Goal: Information Seeking & Learning: Understand process/instructions

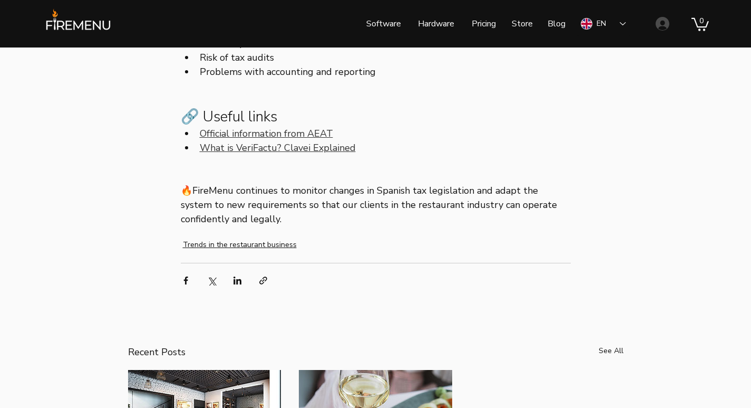
scroll to position [1160, 0]
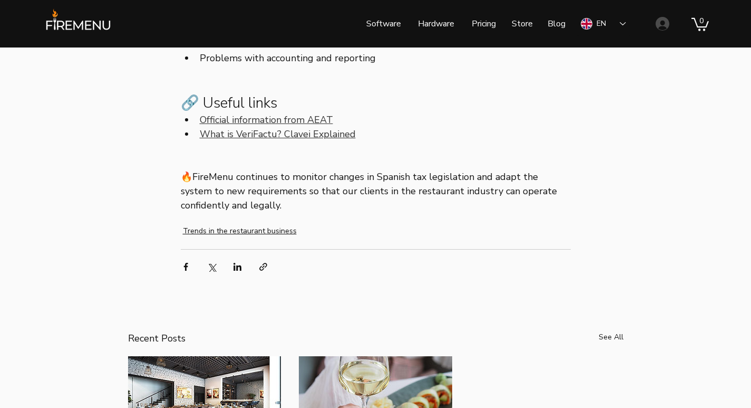
click at [306, 126] on span "Official information from AEAT" at bounding box center [266, 119] width 133 height 13
click at [224, 140] on span "What is VeriFactu? Clavei Explained" at bounding box center [278, 134] width 156 height 13
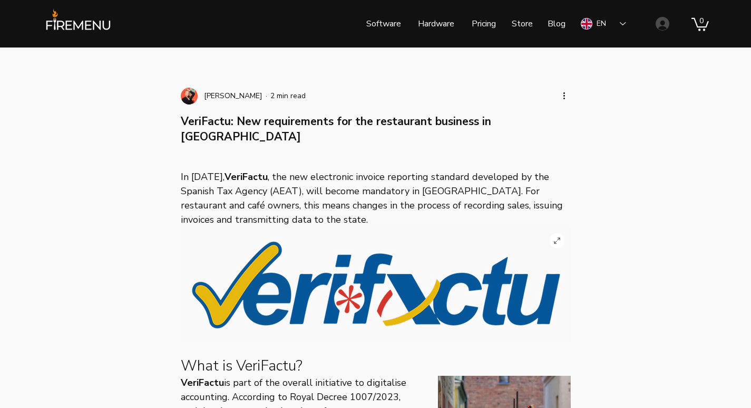
scroll to position [0, 0]
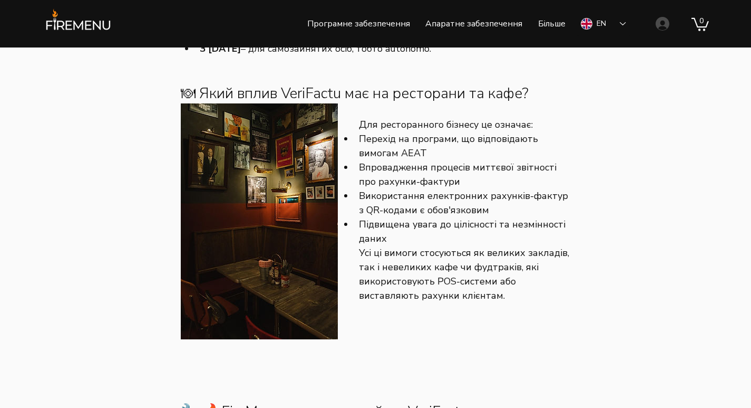
scroll to position [580, 0]
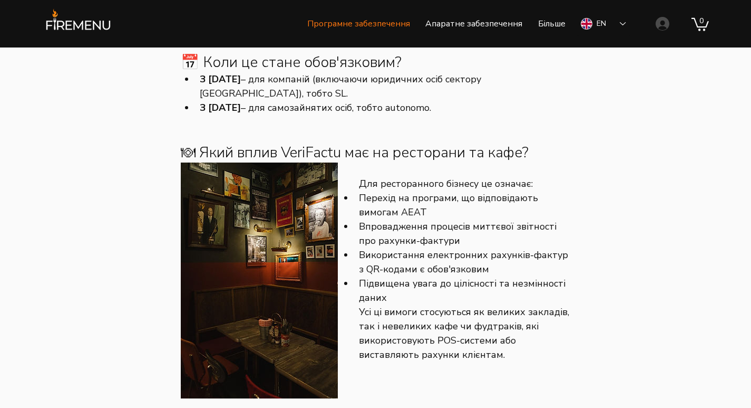
click at [359, 26] on font "Програмне забезпечення" at bounding box center [358, 24] width 103 height 12
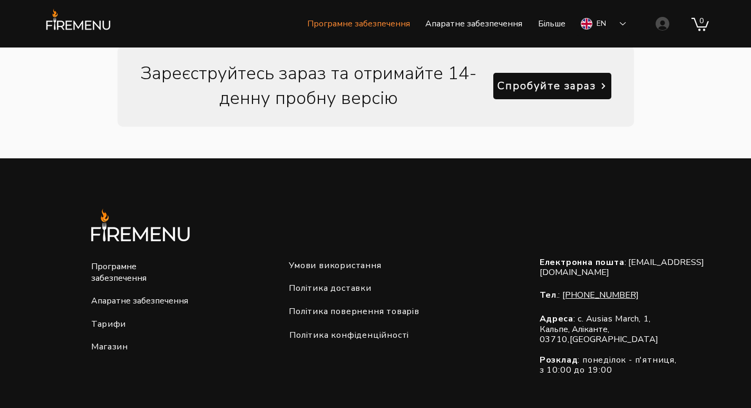
scroll to position [1582, 0]
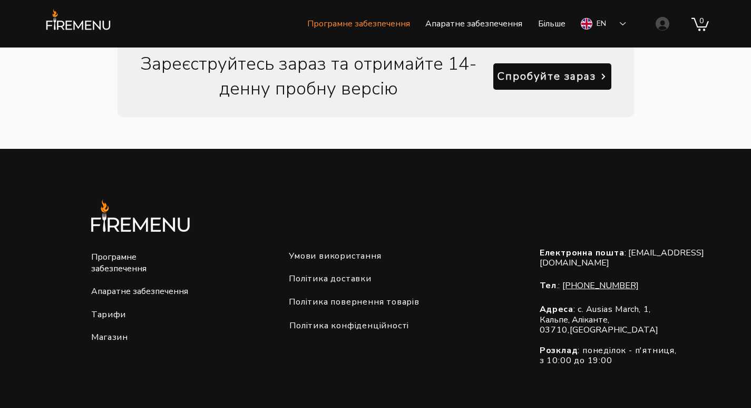
click at [132, 289] on font "Апаратне забезпечення" at bounding box center [139, 291] width 97 height 12
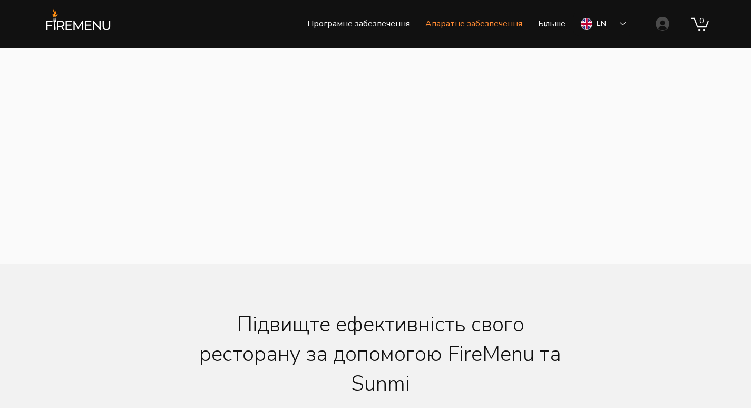
scroll to position [158, 0]
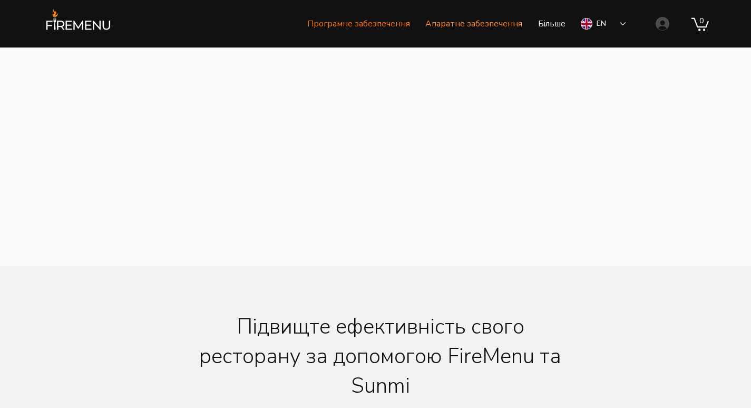
click at [355, 24] on font "Програмне забезпечення" at bounding box center [358, 24] width 103 height 12
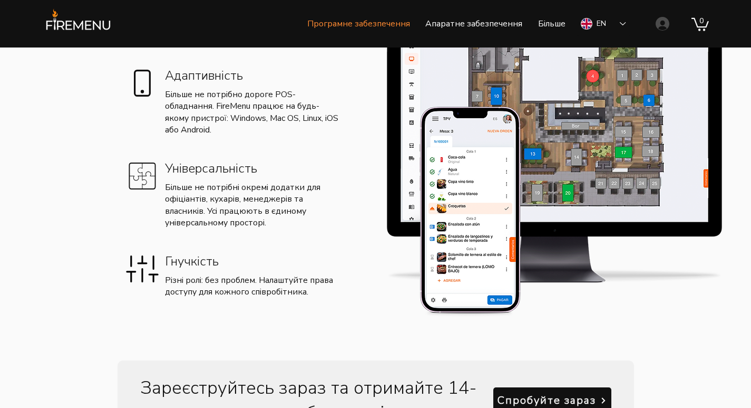
scroll to position [1054, 0]
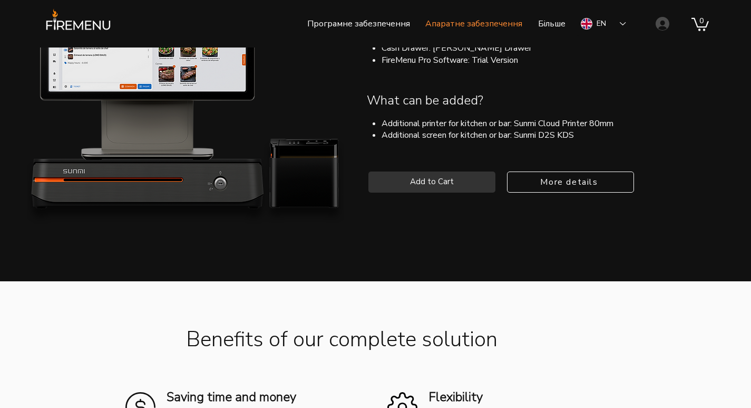
scroll to position [158, 0]
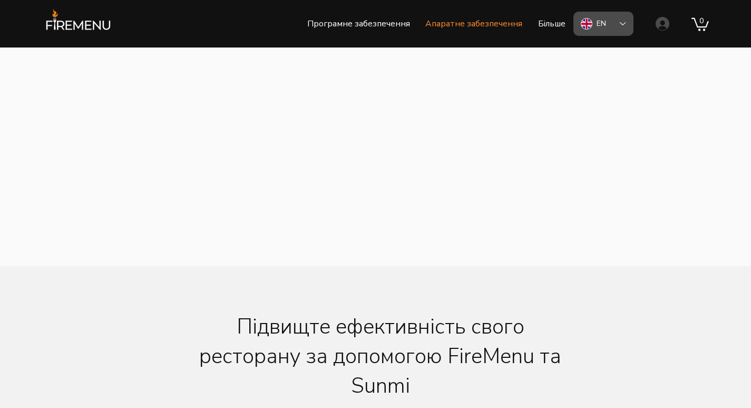
click at [601, 26] on font "EN" at bounding box center [601, 23] width 9 height 10
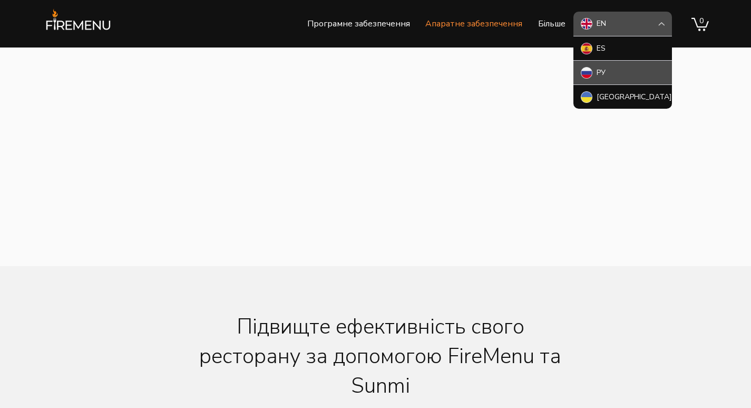
click at [599, 72] on font "РУ" at bounding box center [601, 72] width 9 height 10
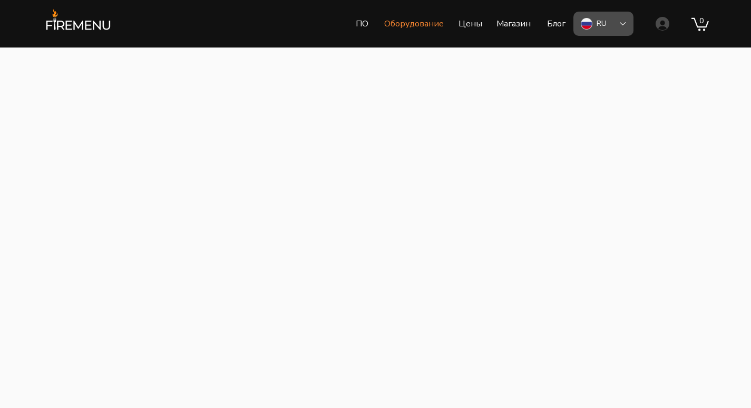
click at [618, 25] on div "RU" at bounding box center [604, 24] width 60 height 24
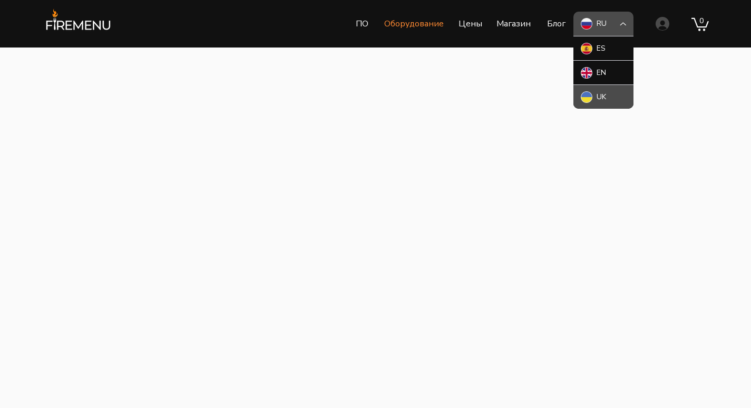
click at [599, 96] on div "UK" at bounding box center [601, 97] width 9 height 11
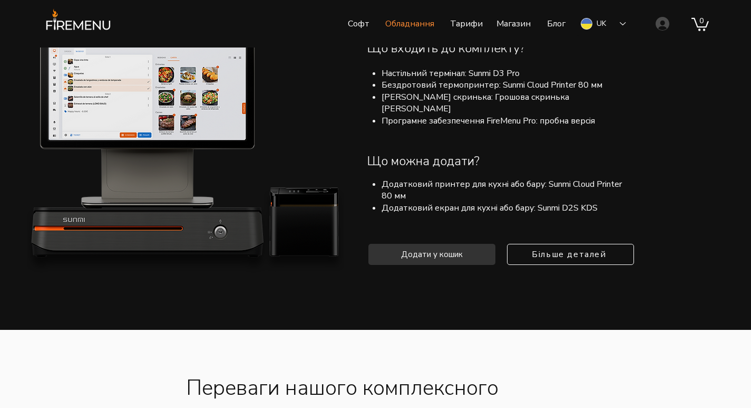
scroll to position [1107, 0]
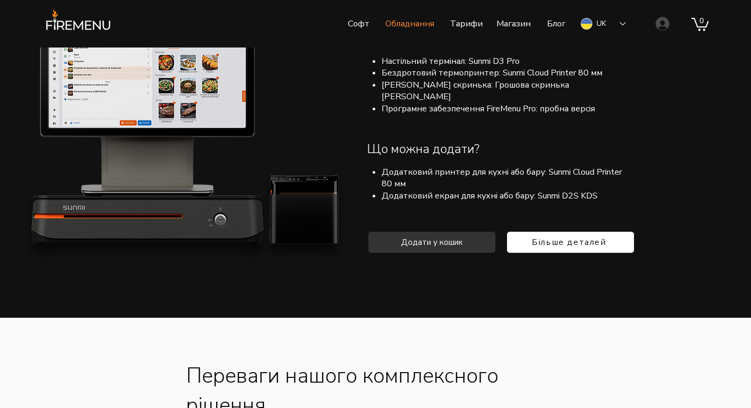
click at [564, 236] on span "Більше деталей" at bounding box center [569, 242] width 74 height 12
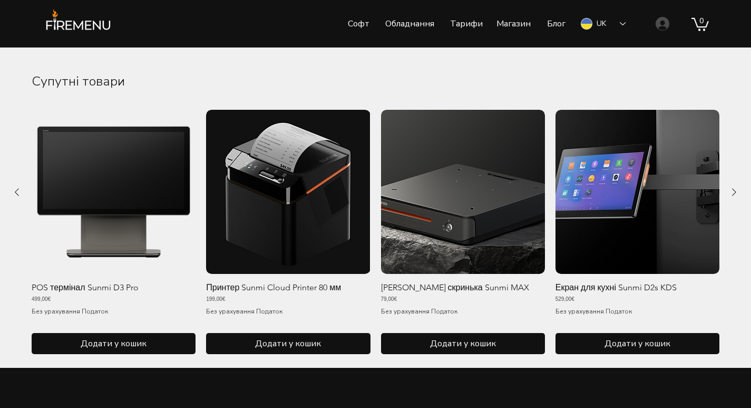
scroll to position [844, 0]
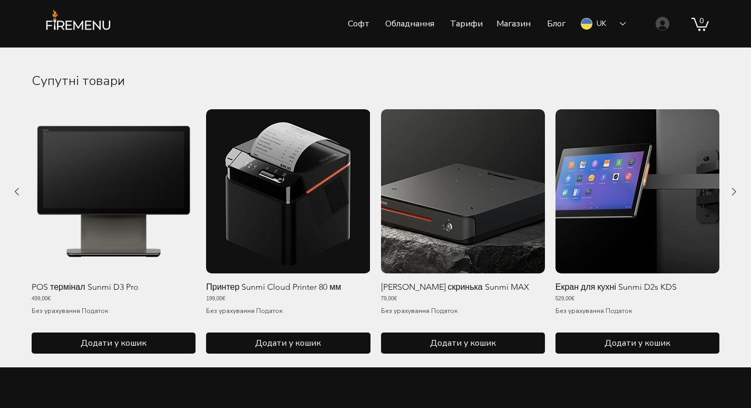
click at [317, 283] on p "Принтер Sunmi Cloud Printer 80 мм" at bounding box center [273, 287] width 135 height 11
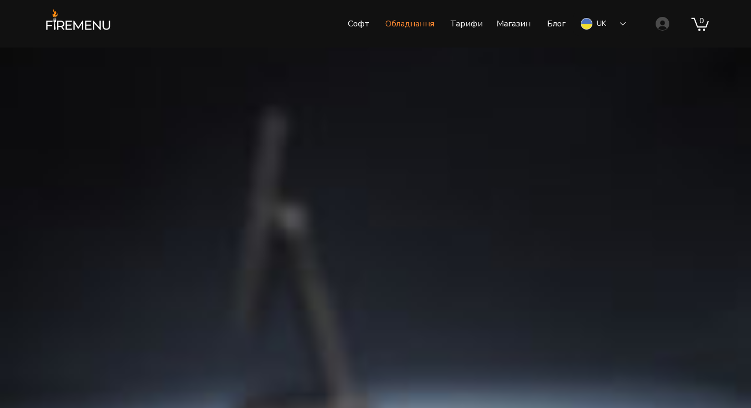
scroll to position [1107, 0]
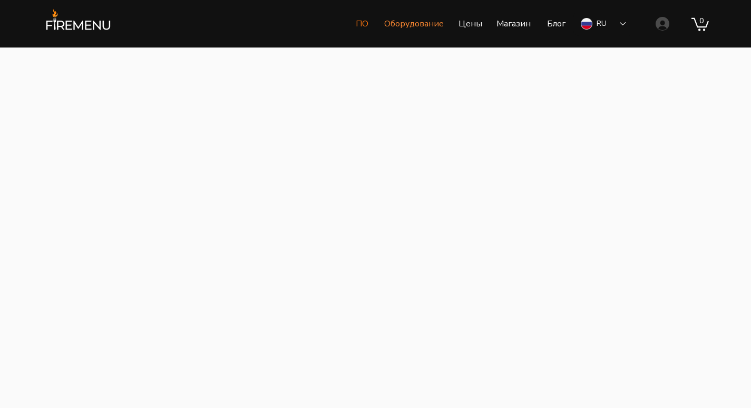
click at [360, 23] on p "ПО" at bounding box center [362, 24] width 23 height 26
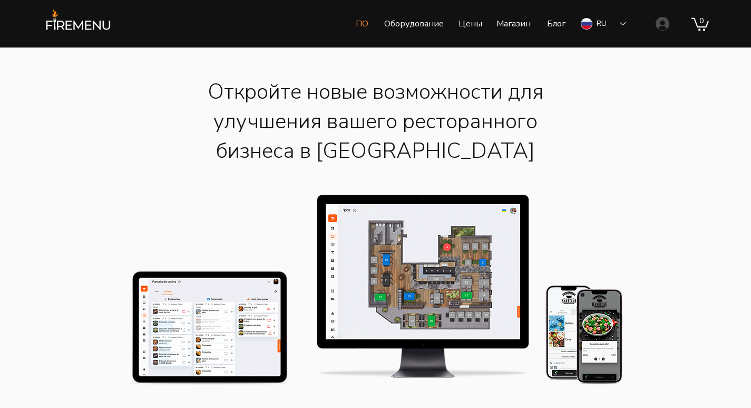
click at [622, 25] on div "RU" at bounding box center [604, 24] width 60 height 24
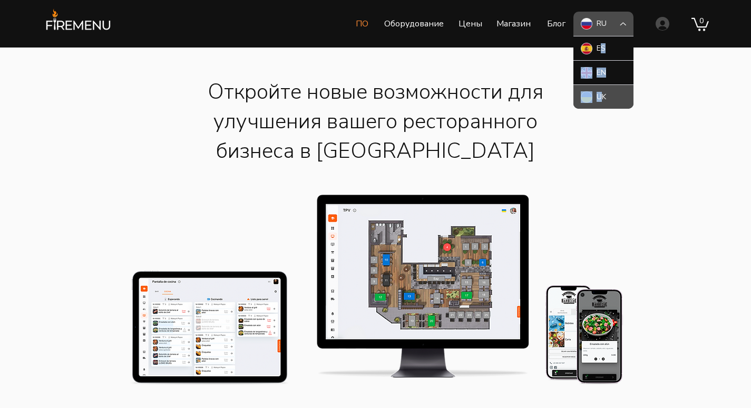
drag, startPoint x: 601, startPoint y: 51, endPoint x: 600, endPoint y: 100, distance: 49.0
click at [600, 100] on div "RU ES EN UK" at bounding box center [604, 60] width 60 height 97
click at [587, 96] on img "Ukrainian" at bounding box center [587, 97] width 12 height 12
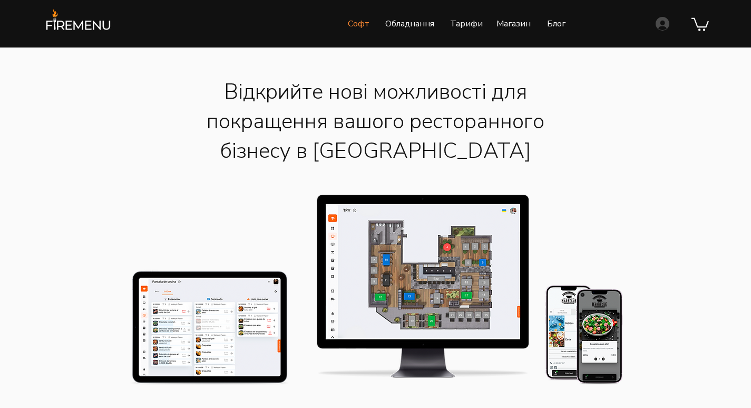
click at [590, 95] on div at bounding box center [375, 317] width 751 height 541
click at [360, 25] on p "Софт" at bounding box center [359, 24] width 32 height 26
click at [624, 24] on icon "Language Selector: Ukrainian" at bounding box center [623, 23] width 6 height 3
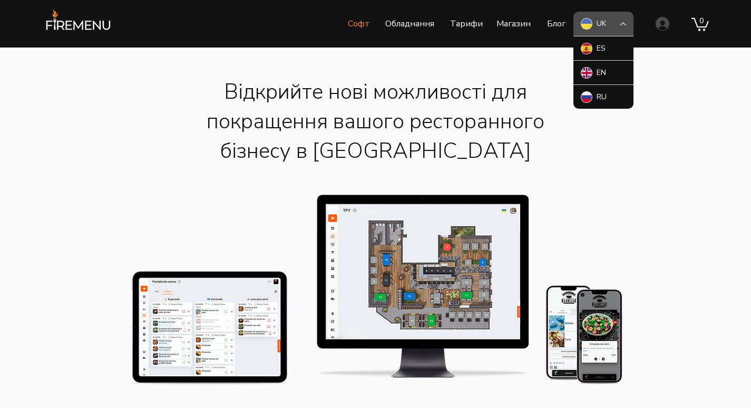
click at [555, 38] on div at bounding box center [459, 26] width 500 height 37
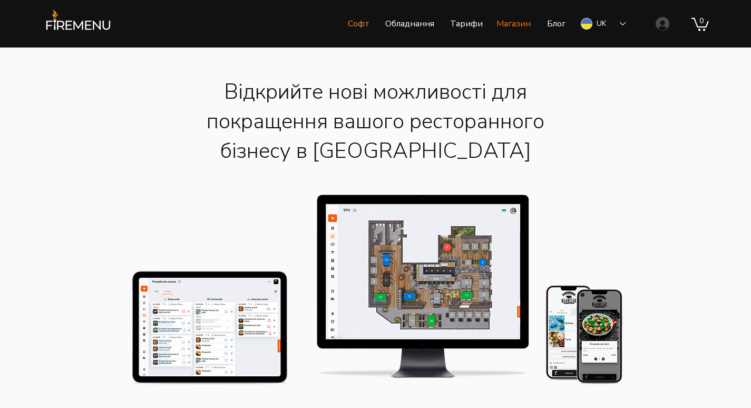
click at [519, 24] on p "Магазин" at bounding box center [513, 24] width 45 height 26
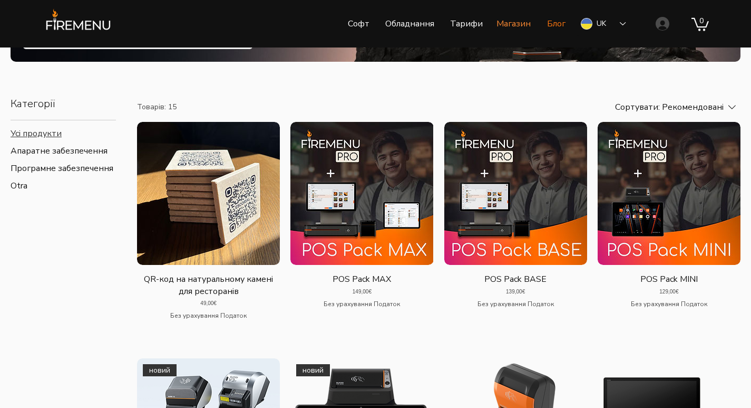
scroll to position [158, 0]
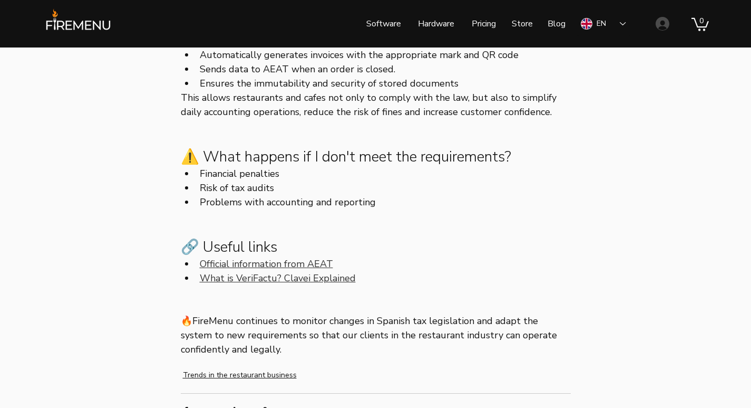
scroll to position [1054, 0]
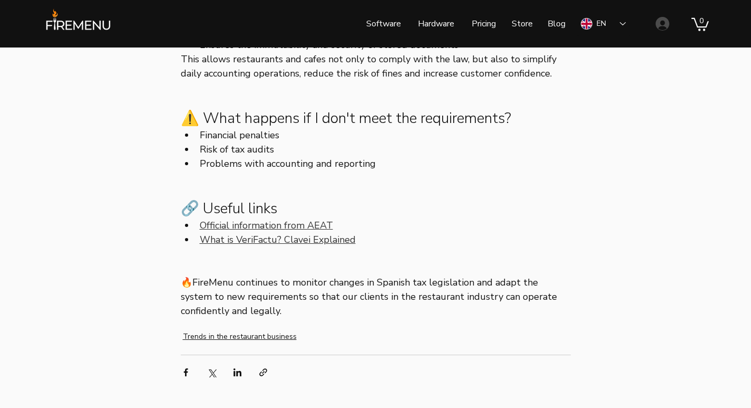
click at [288, 231] on span "Official information from AEAT" at bounding box center [266, 225] width 133 height 13
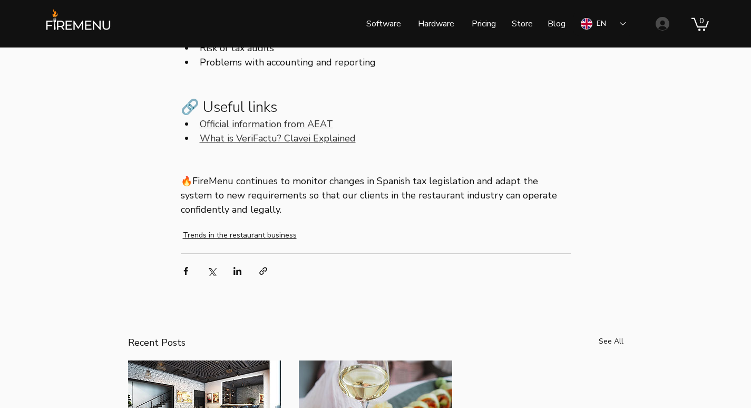
scroll to position [1160, 0]
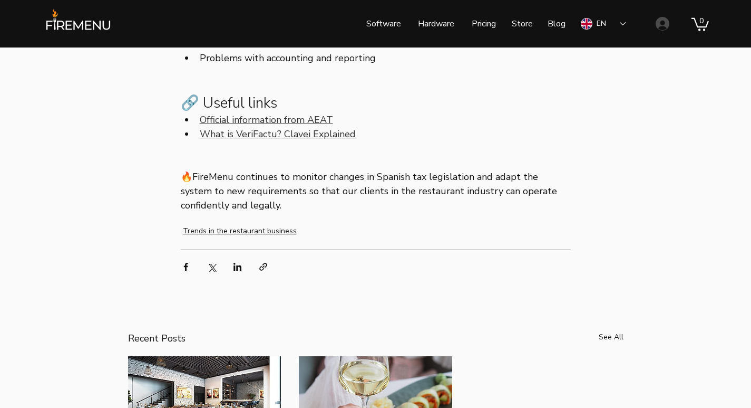
click at [279, 140] on span "What is VeriFactu? Clavei Explained" at bounding box center [278, 134] width 156 height 13
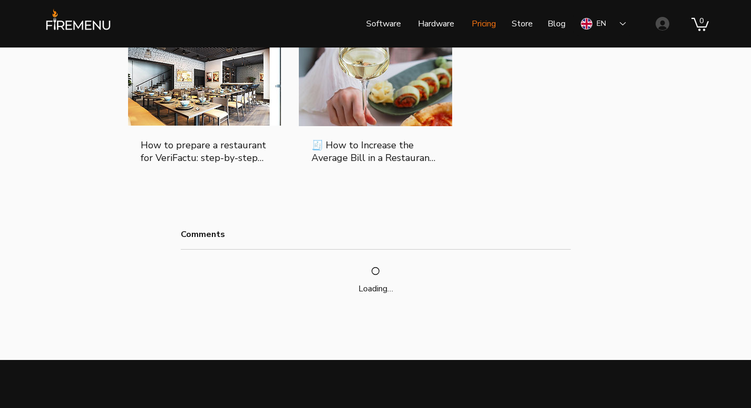
scroll to position [1213, 0]
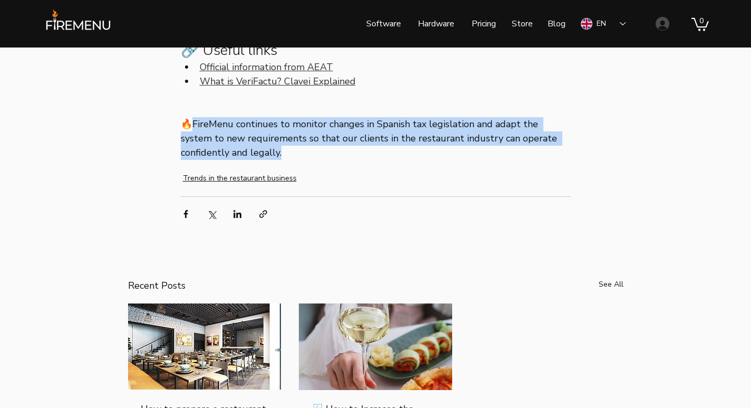
drag, startPoint x: 191, startPoint y: 165, endPoint x: 264, endPoint y: 193, distance: 77.9
click at [264, 160] on span "🔥FireMenu continues to monitor changes in Spanish tax legislation and adapt the…" at bounding box center [376, 138] width 390 height 43
copy span "ireMenu continues to monitor changes in Spanish tax legislation and adapt the s…"
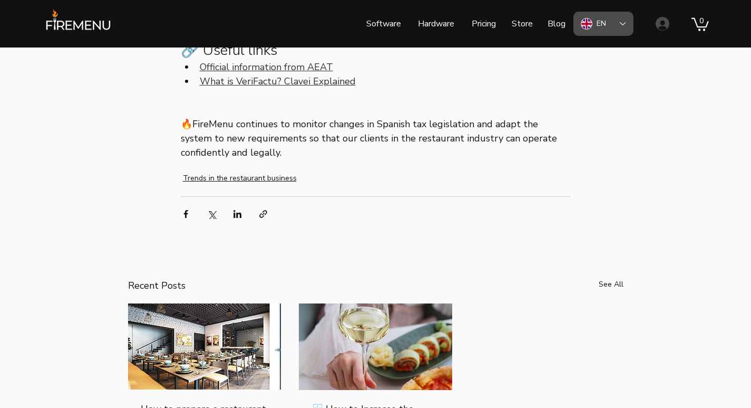
click at [623, 25] on icon "Language Selector: English" at bounding box center [623, 23] width 6 height 3
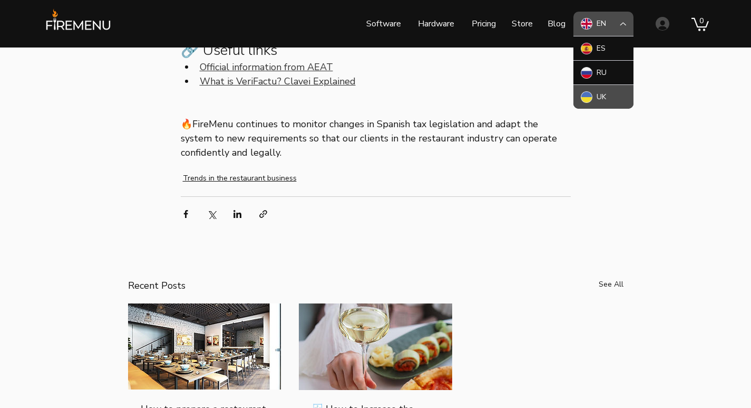
click at [611, 94] on div "UK" at bounding box center [604, 96] width 60 height 24
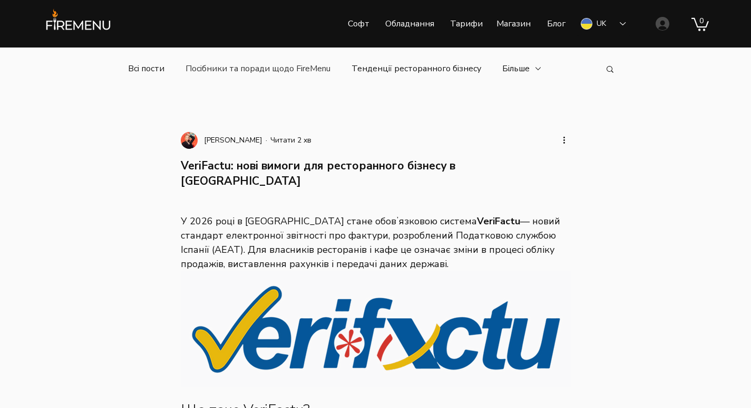
click at [273, 70] on link "Посібники та поради щодо FireMenu" at bounding box center [258, 69] width 145 height 12
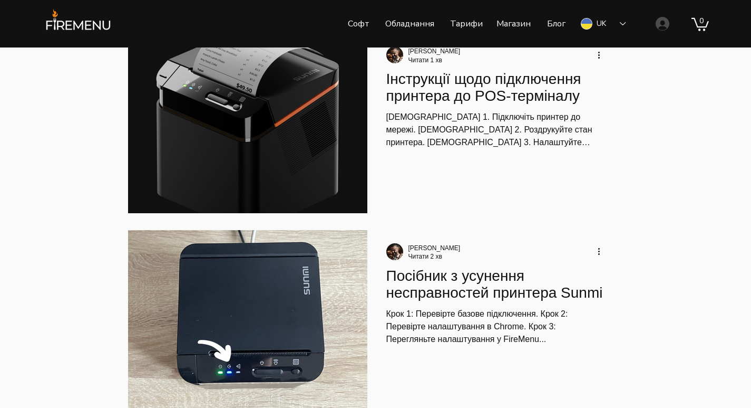
scroll to position [211, 0]
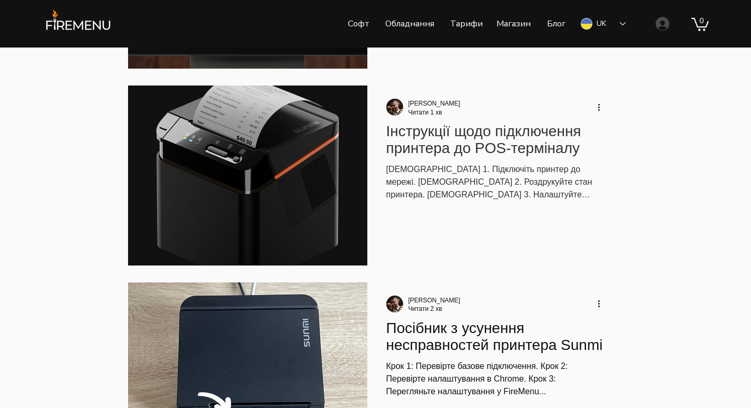
click at [429, 135] on h2 "Інструкції щодо підключення принтера до POS-терміналу" at bounding box center [495, 140] width 218 height 34
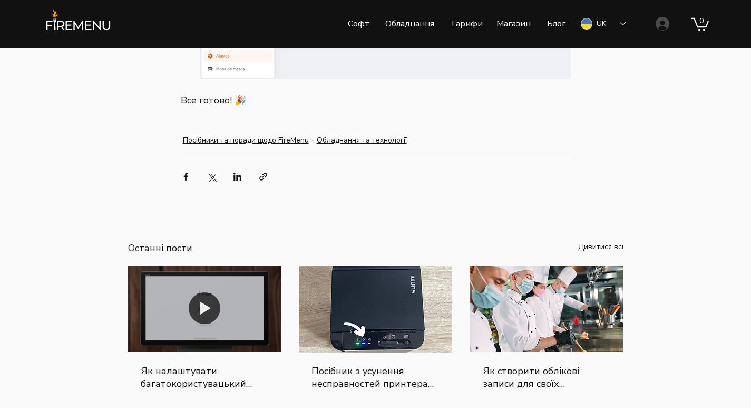
scroll to position [2372, 0]
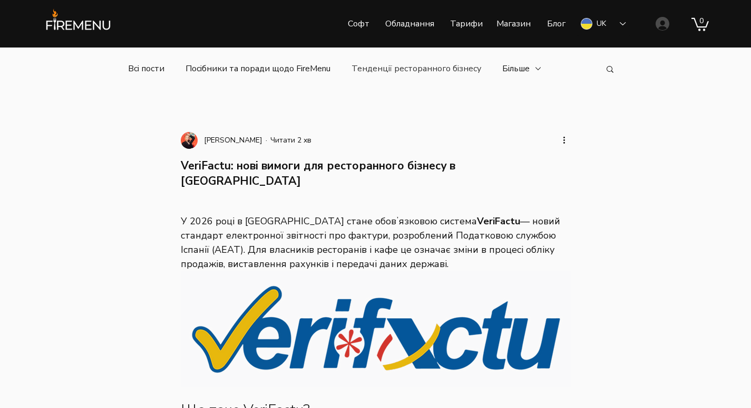
click at [451, 70] on link "Тенденції ресторанного бізнесу" at bounding box center [417, 69] width 130 height 12
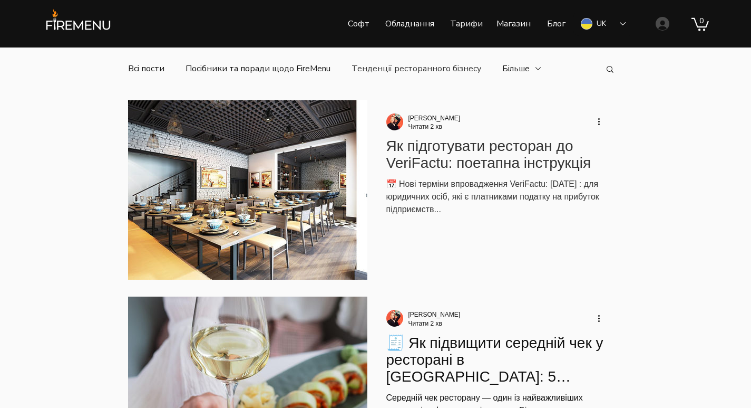
click at [527, 162] on h2 "Як підготувати ресторан до VeriFactu: поетапна інструкція" at bounding box center [495, 155] width 218 height 34
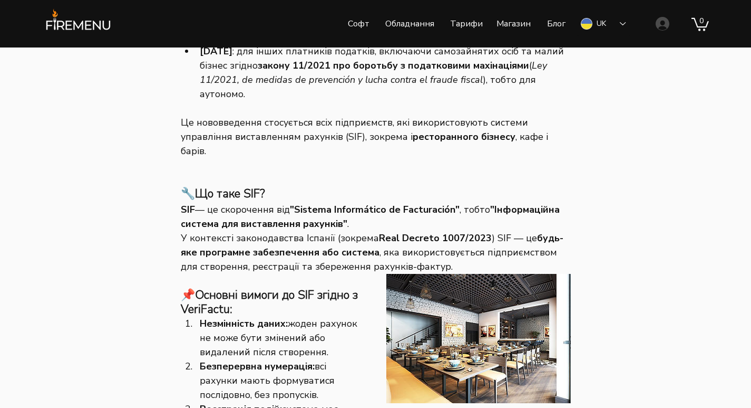
scroll to position [211, 0]
